Goal: Information Seeking & Learning: Learn about a topic

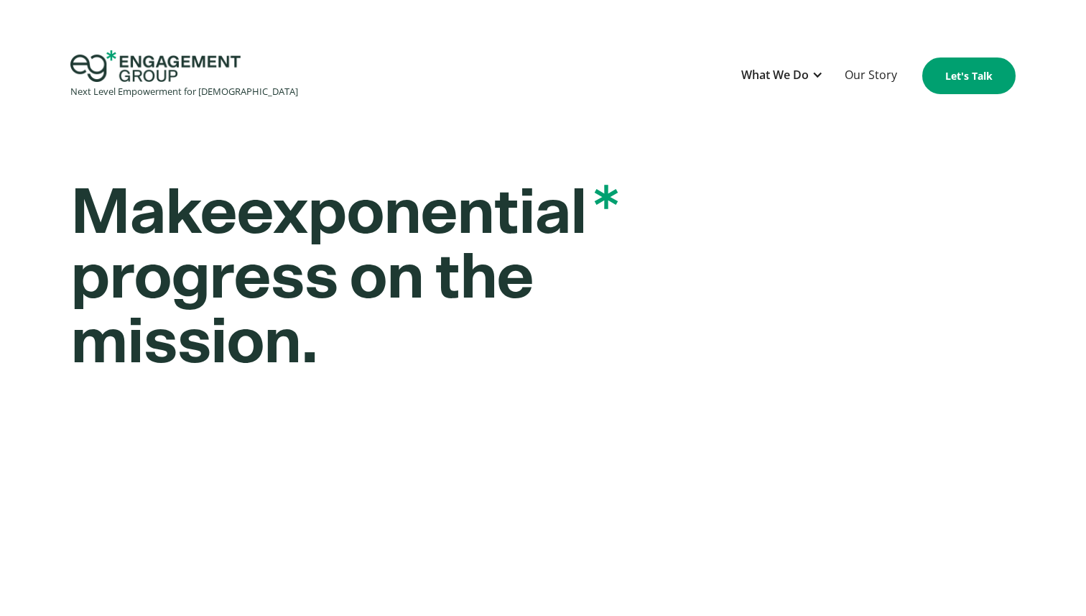
click at [53, 167] on div "Make exponential * progress on the mission. We help church and ministry leaders…" at bounding box center [543, 545] width 1086 height 874
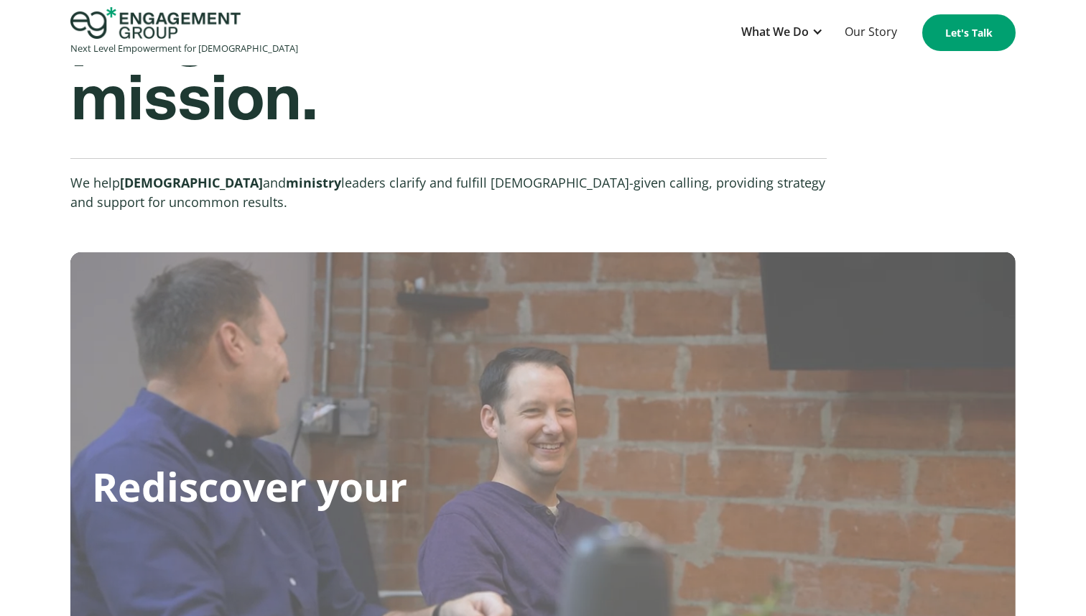
scroll to position [373, 0]
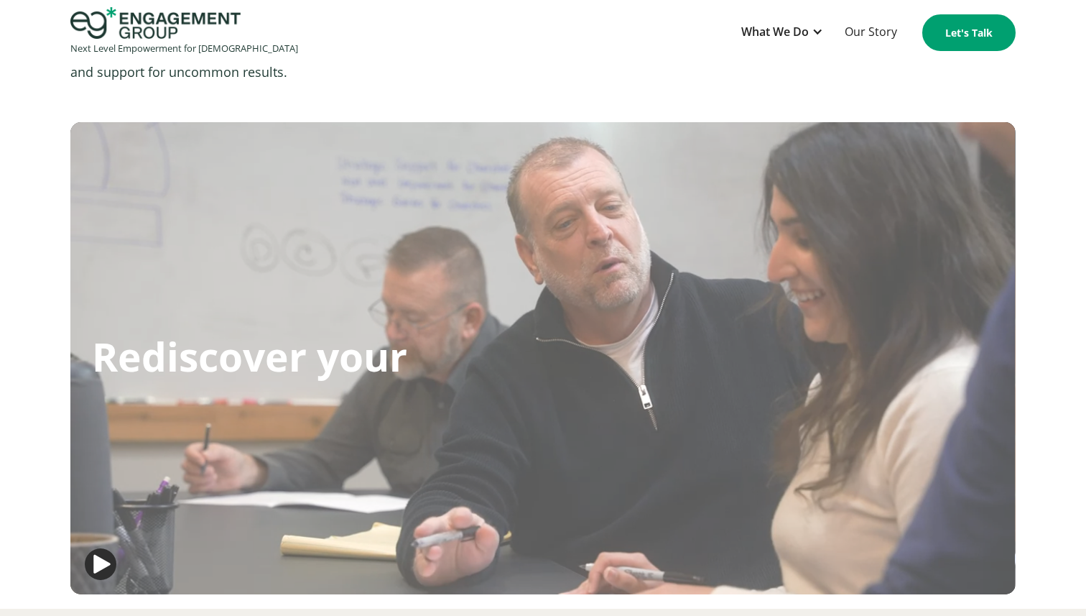
click at [15, 228] on div "Make exponential * progress on the mission. We help church and ministry leaders…" at bounding box center [543, 173] width 1086 height 874
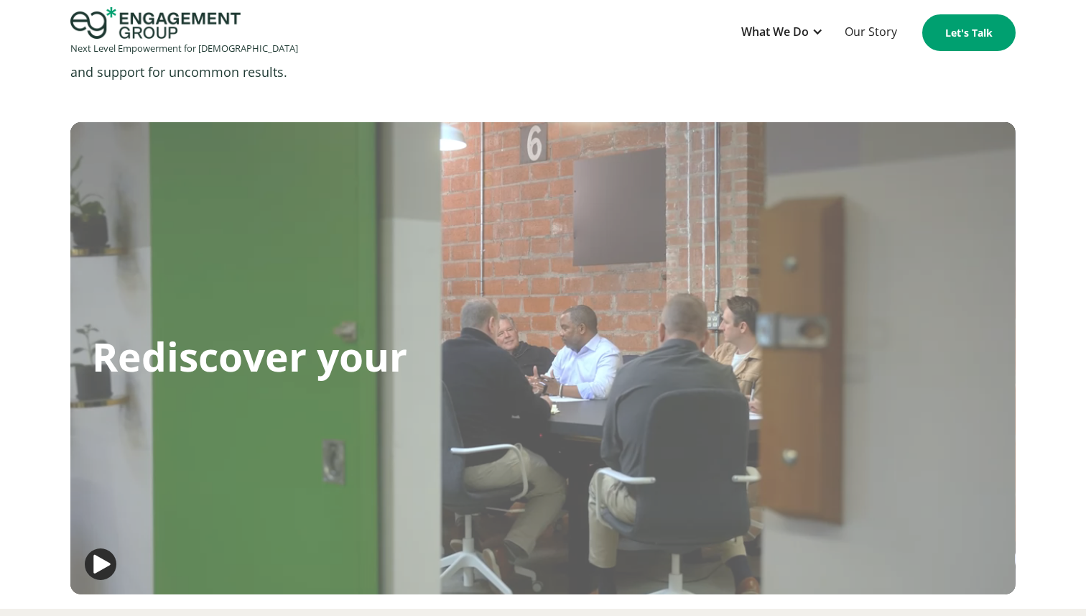
click at [99, 568] on img "button" at bounding box center [101, 564] width 32 height 32
click at [108, 563] on img "button" at bounding box center [101, 564] width 32 height 32
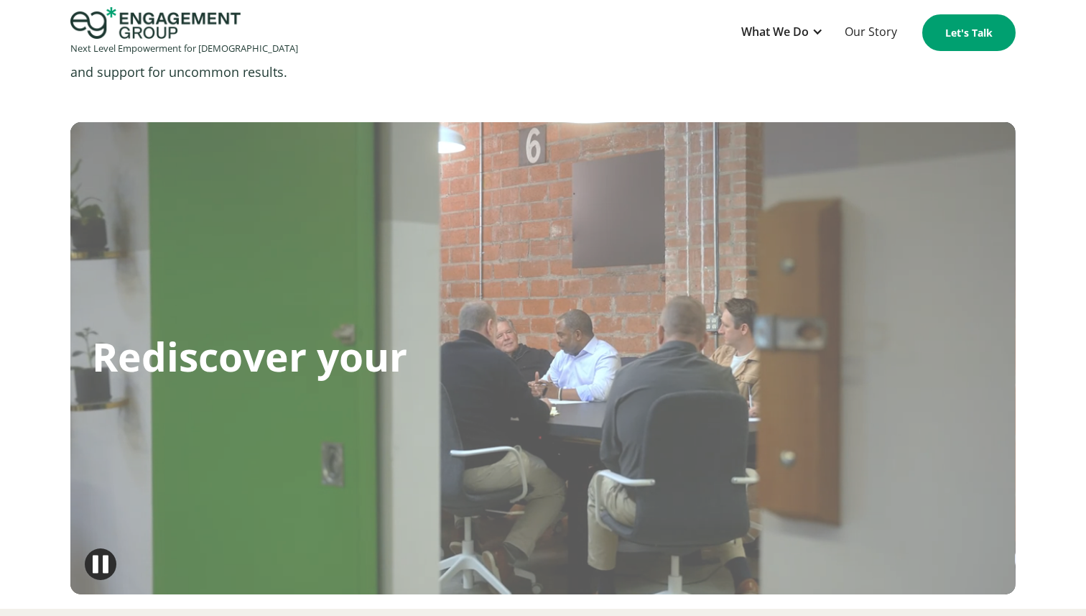
click at [92, 560] on img "button" at bounding box center [101, 564] width 32 height 32
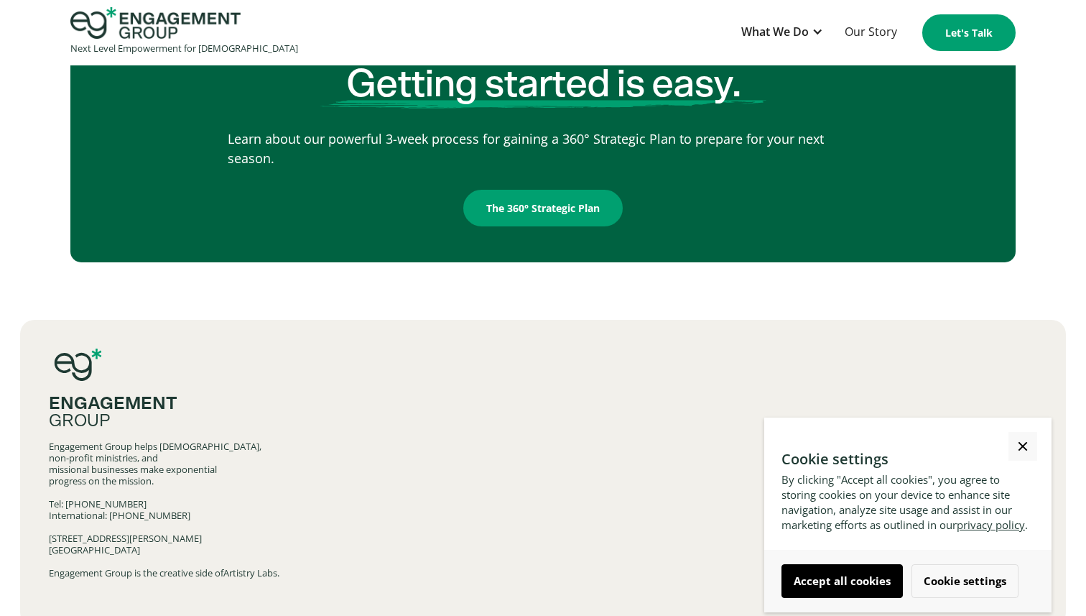
scroll to position [2333, 0]
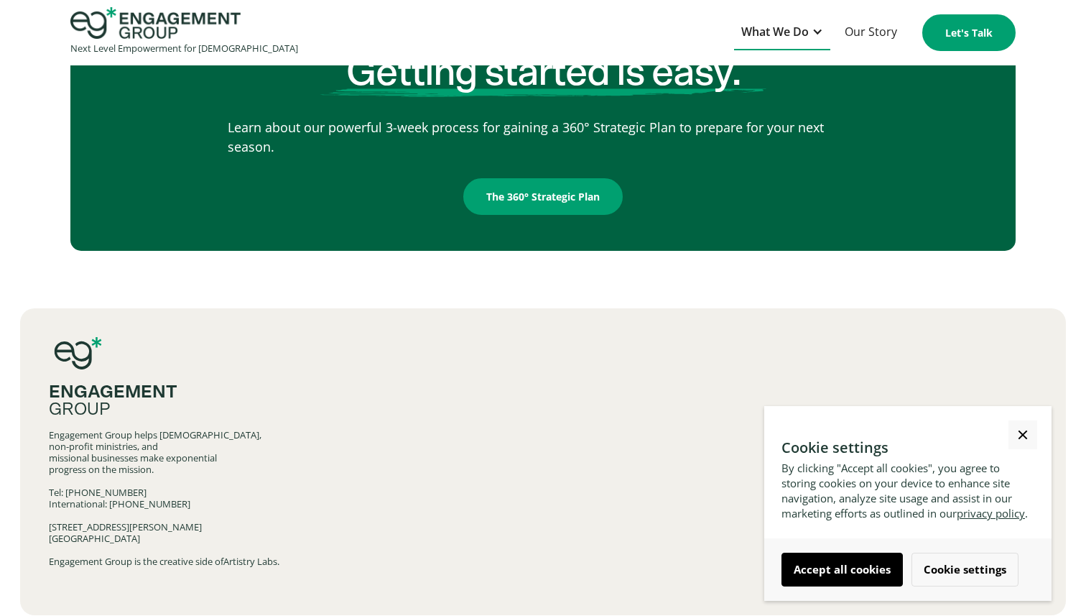
click at [814, 22] on div "What We Do" at bounding box center [782, 32] width 96 height 35
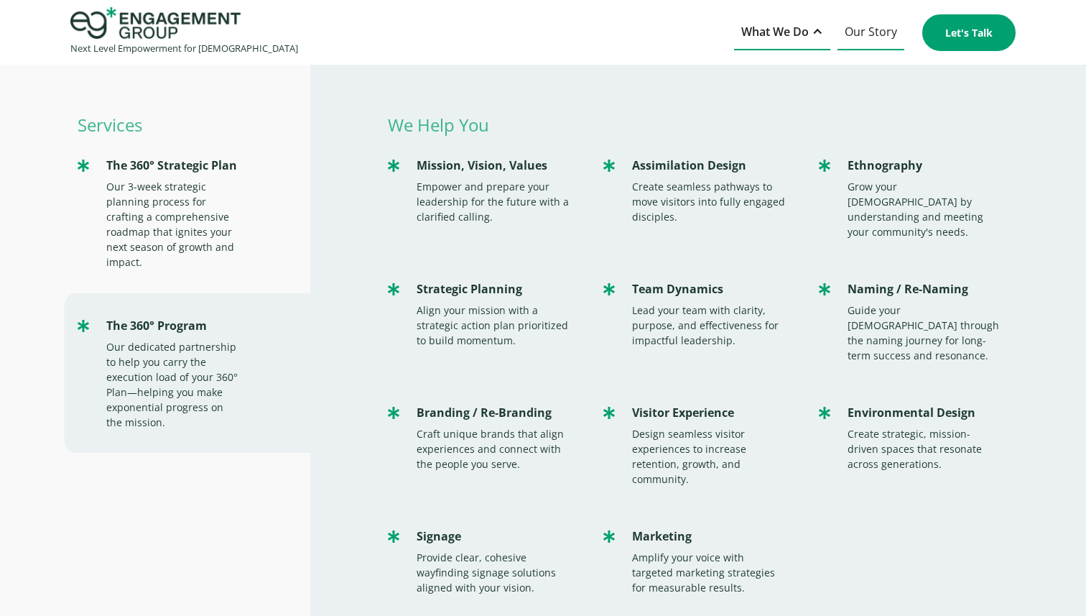
click at [861, 41] on link "Our Story" at bounding box center [871, 32] width 67 height 35
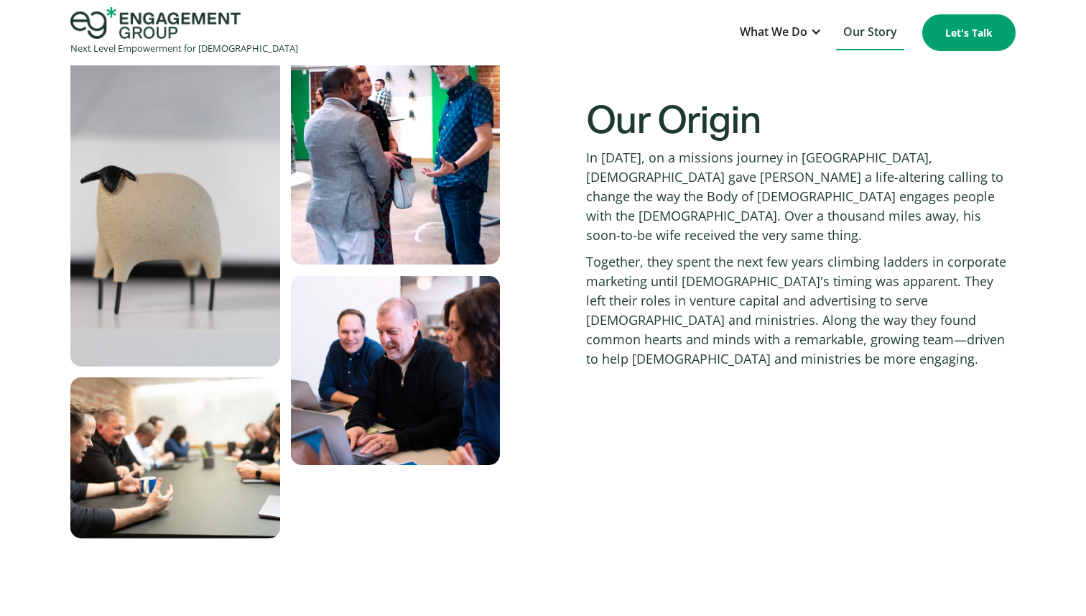
scroll to position [570, 0]
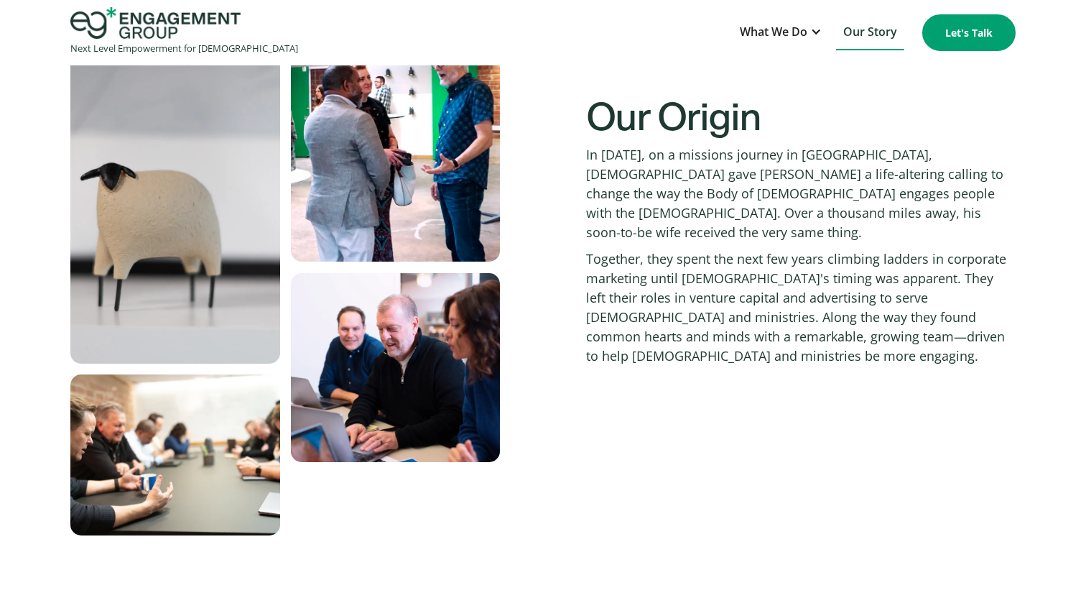
click at [556, 387] on div "Our Origin In [DATE], on a missions journey in [GEOGRAPHIC_DATA], [DEMOGRAPHIC_…" at bounding box center [542, 271] width 945 height 531
click at [525, 443] on div "Our Origin In [DATE], on a missions journey in [GEOGRAPHIC_DATA], [DEMOGRAPHIC_…" at bounding box center [542, 271] width 945 height 531
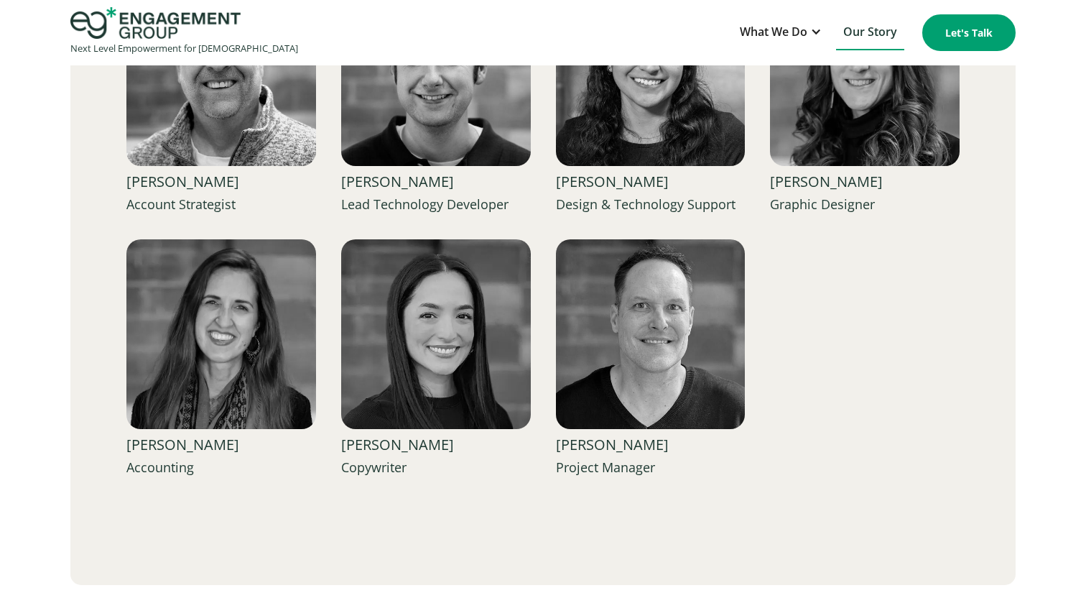
scroll to position [2330, 0]
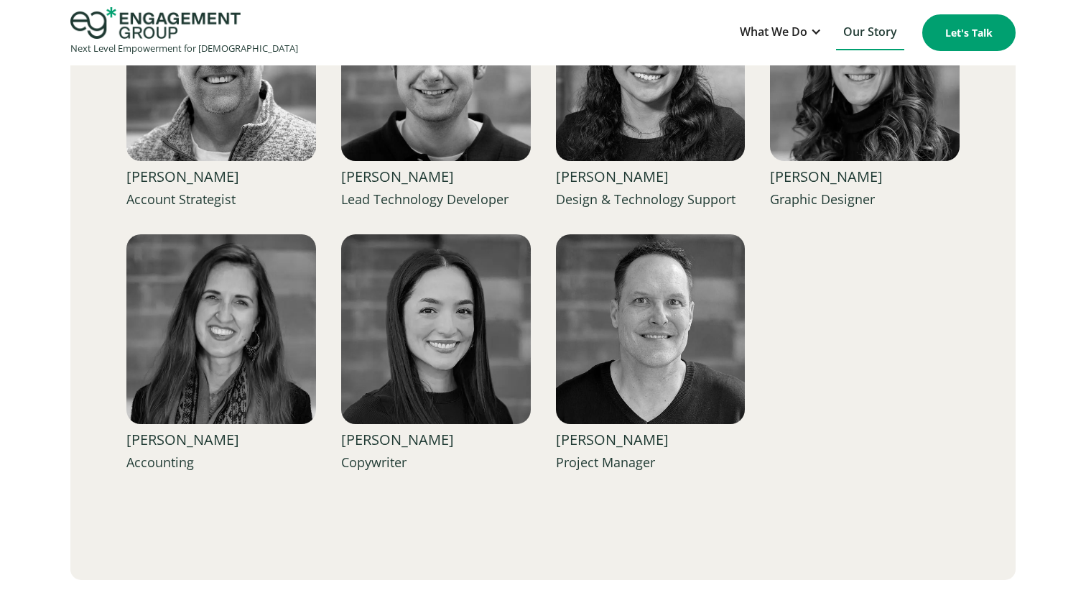
click at [634, 389] on img at bounding box center [651, 329] width 190 height 190
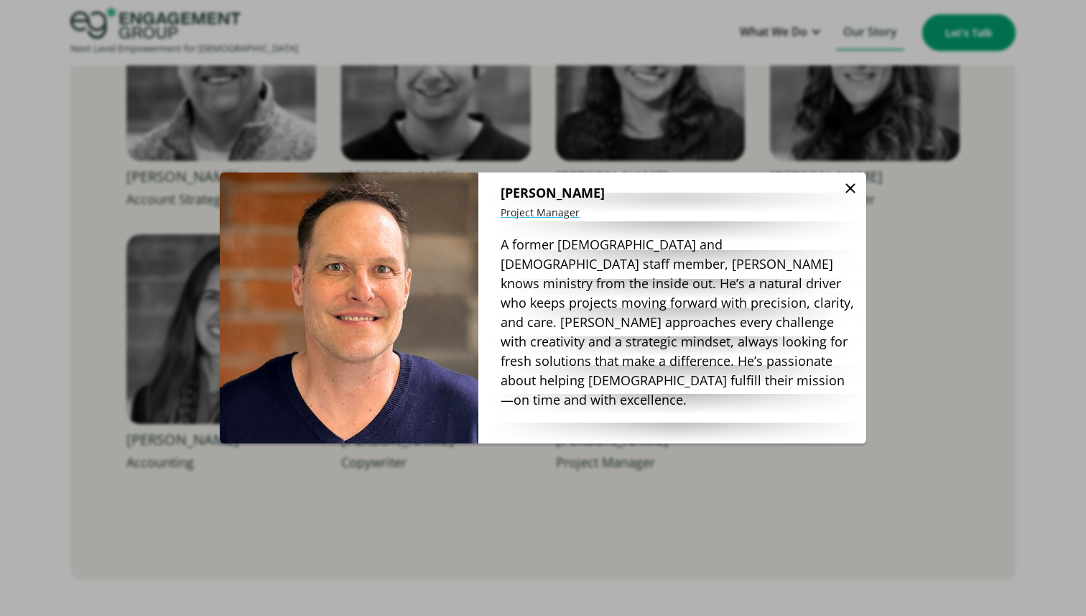
click at [854, 194] on img at bounding box center [850, 188] width 17 height 17
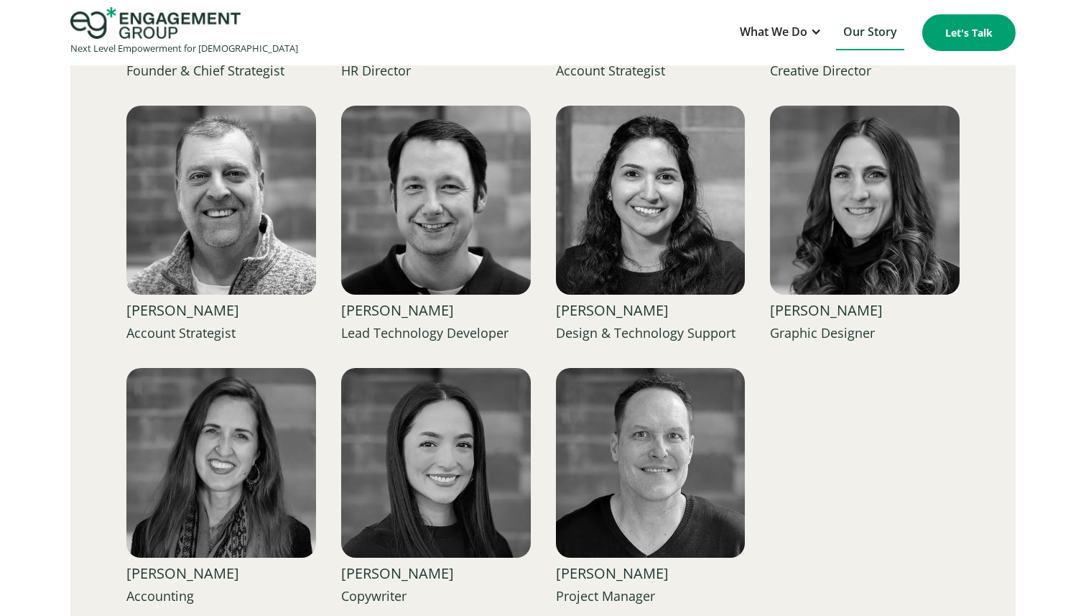
scroll to position [2200, 0]
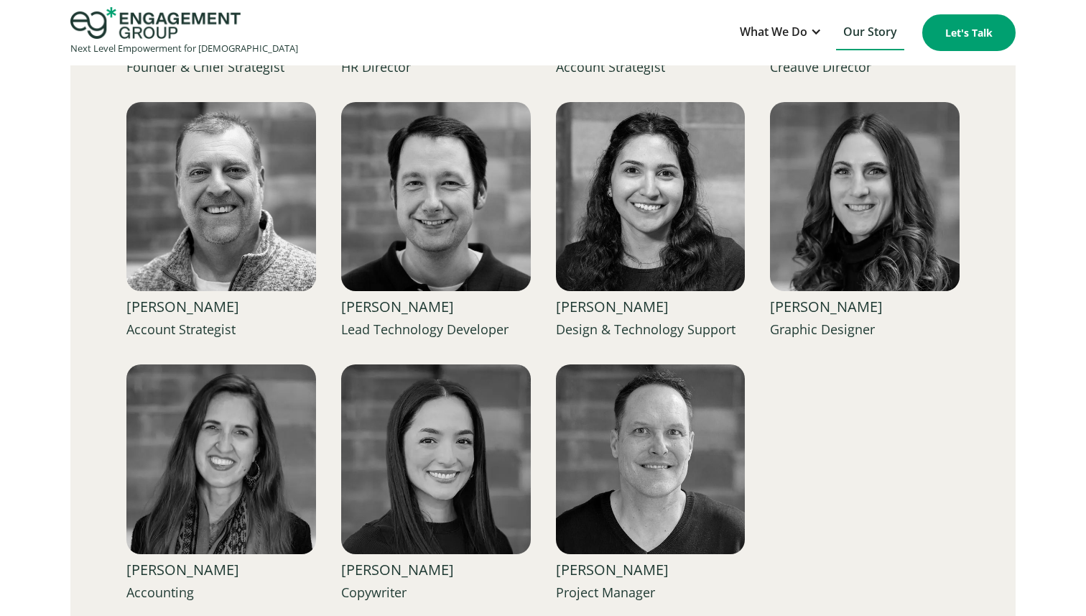
click at [1033, 334] on div "Our Team Strategic minds with ministry hearts... [PERSON_NAME] Founder & Chief …" at bounding box center [543, 189] width 1086 height 1041
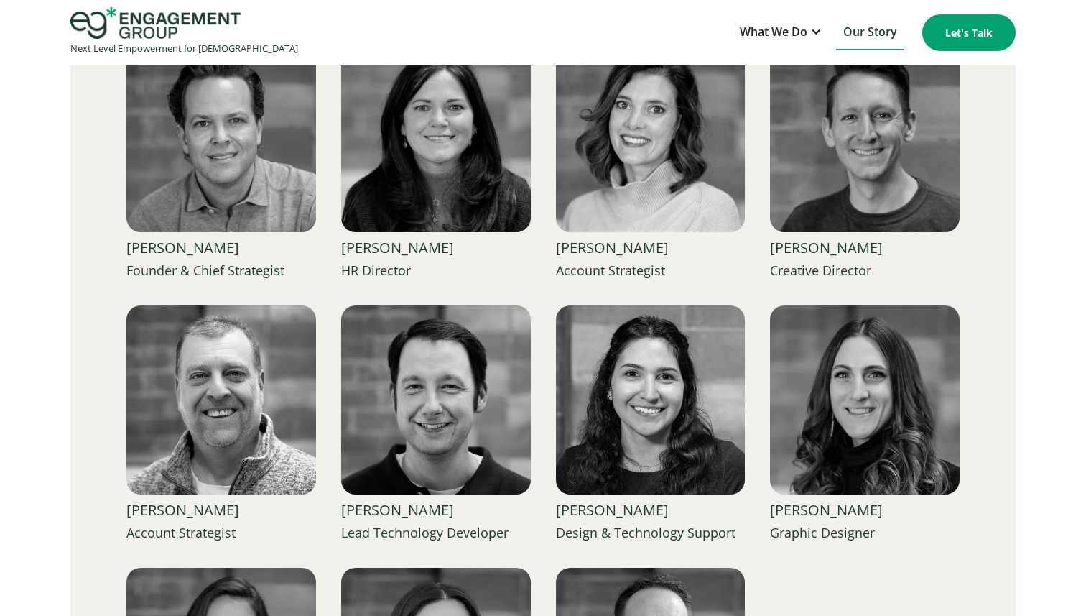
scroll to position [1915, 0]
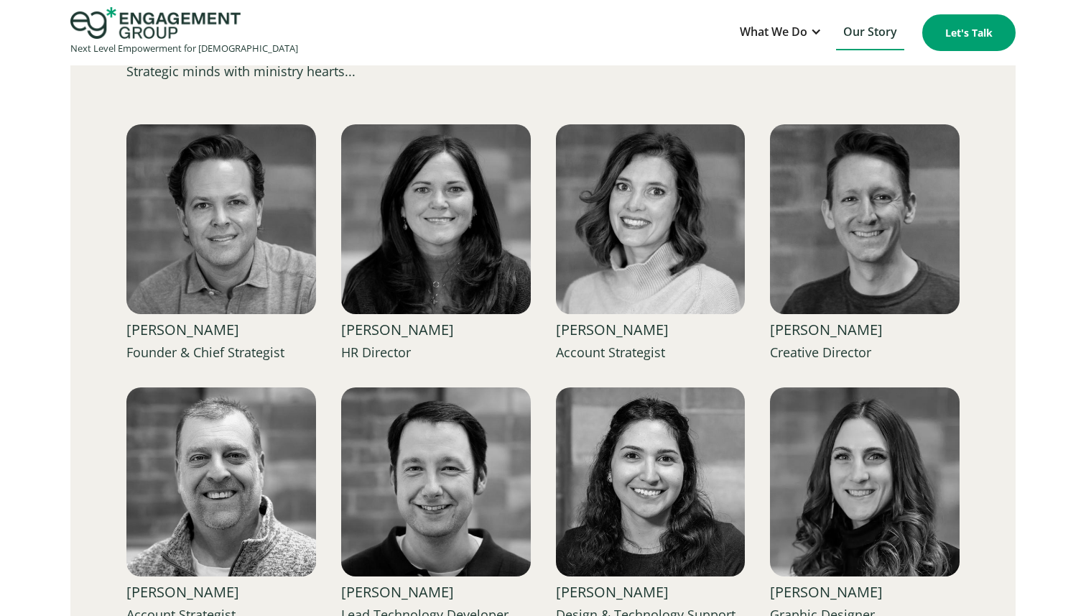
click at [1033, 334] on div "Our Team Strategic minds with ministry hearts... [PERSON_NAME] Founder & Chief …" at bounding box center [543, 474] width 1086 height 1041
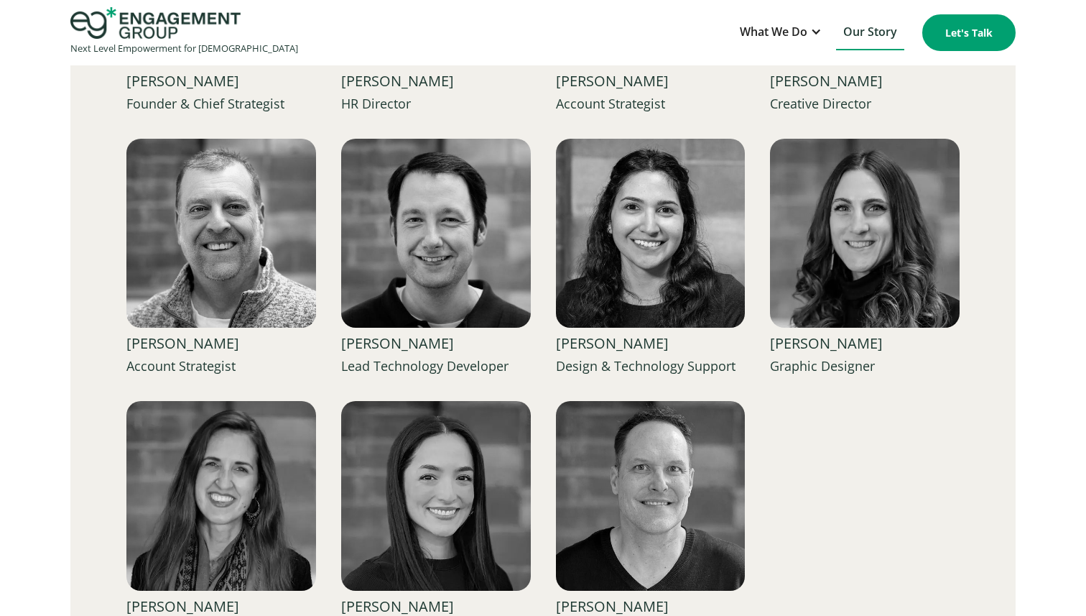
scroll to position [2165, 0]
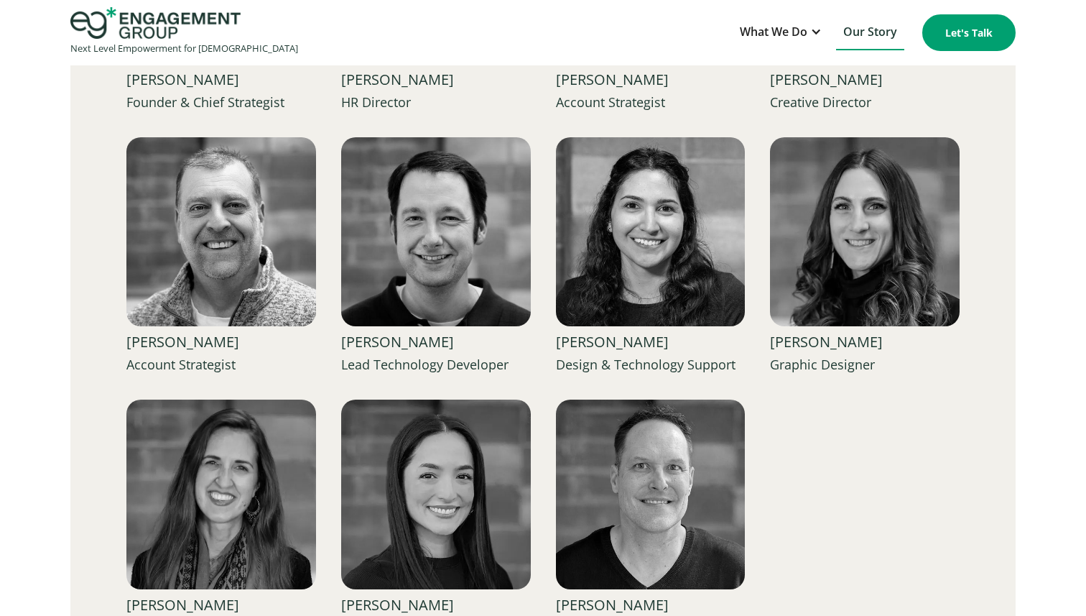
click at [1033, 334] on div "Our Team Strategic minds with ministry hearts... [PERSON_NAME] Founder & Chief …" at bounding box center [543, 224] width 1086 height 1041
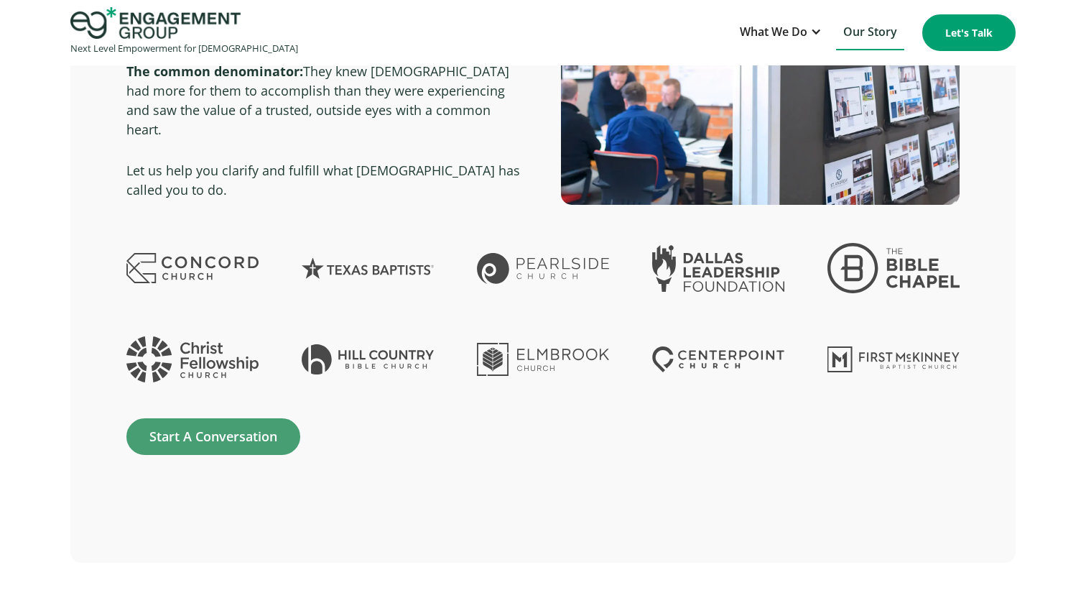
scroll to position [3090, 0]
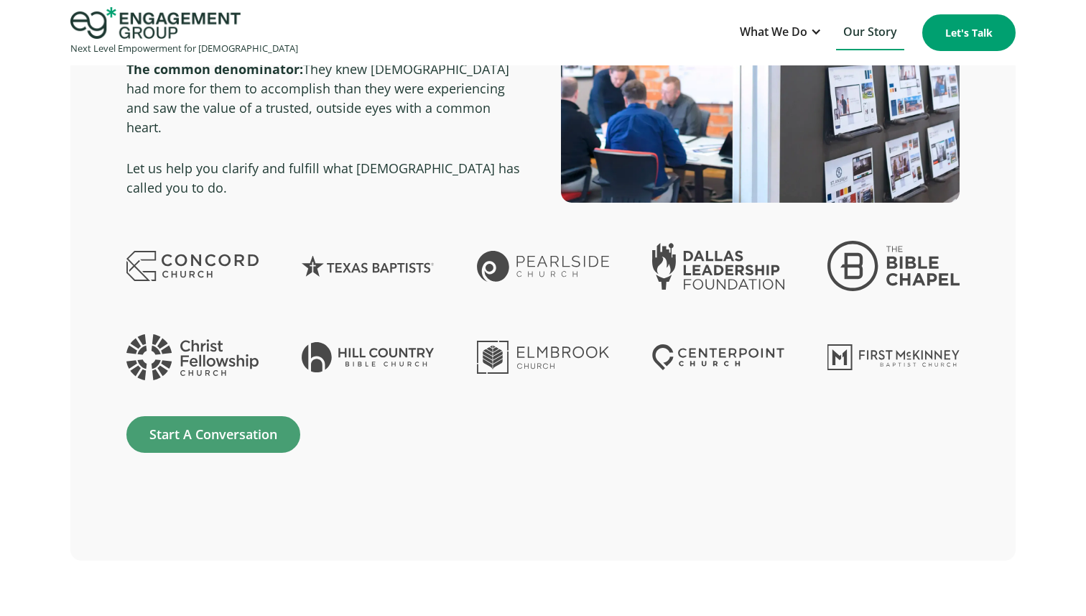
click at [1033, 334] on div "Our Clients We work with [DEMOGRAPHIC_DATA] and ministries around the globe of …" at bounding box center [543, 218] width 1086 height 683
click at [430, 468] on div "Our Clients We work with [DEMOGRAPHIC_DATA] and ministries around the globe of …" at bounding box center [542, 218] width 945 height 683
click at [738, 344] on img at bounding box center [718, 357] width 132 height 26
click at [652, 473] on div "Our Clients We work with [DEMOGRAPHIC_DATA] and ministries around the globe of …" at bounding box center [542, 218] width 945 height 683
click at [548, 425] on div "Our Clients We work with [DEMOGRAPHIC_DATA] and ministries around the globe of …" at bounding box center [542, 195] width 833 height 514
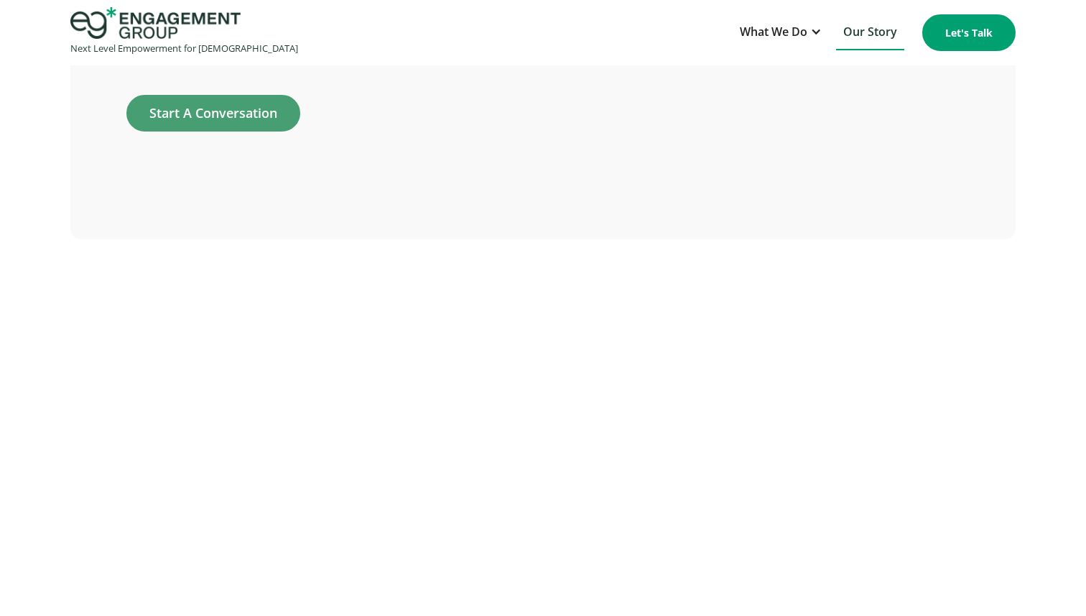
scroll to position [3471, 0]
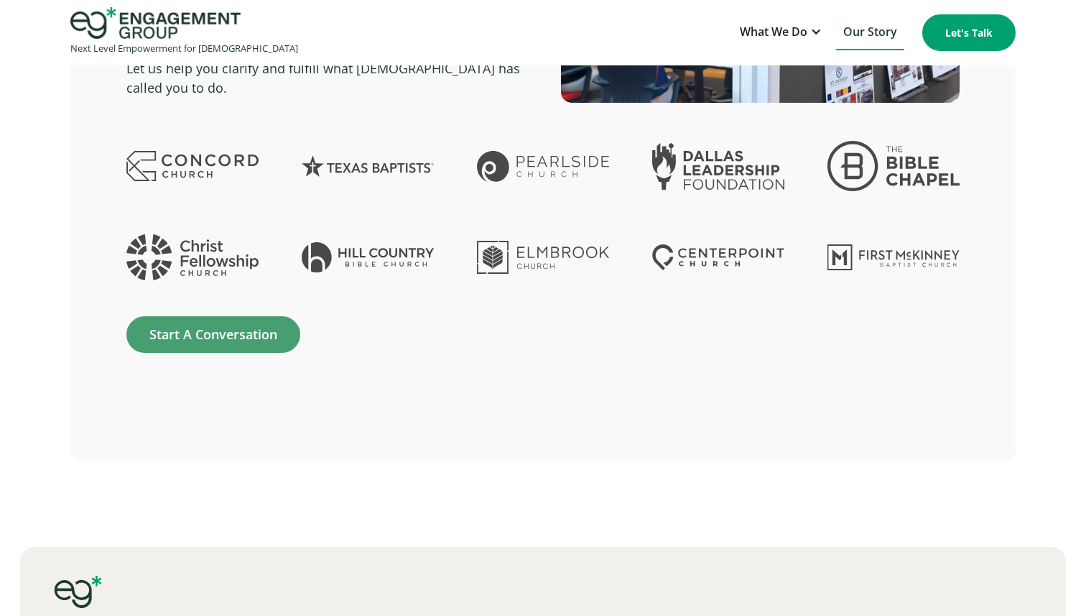
click at [548, 425] on div "Our Clients We work with [DEMOGRAPHIC_DATA] and ministries around the globe of …" at bounding box center [542, 118] width 945 height 683
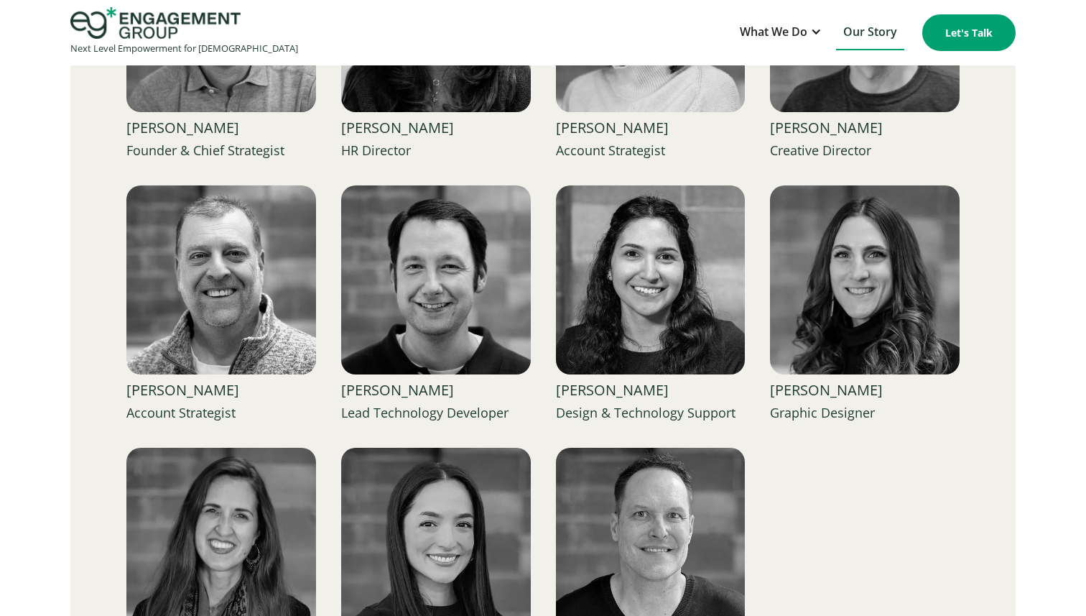
scroll to position [2114, 0]
